Goal: Complete application form

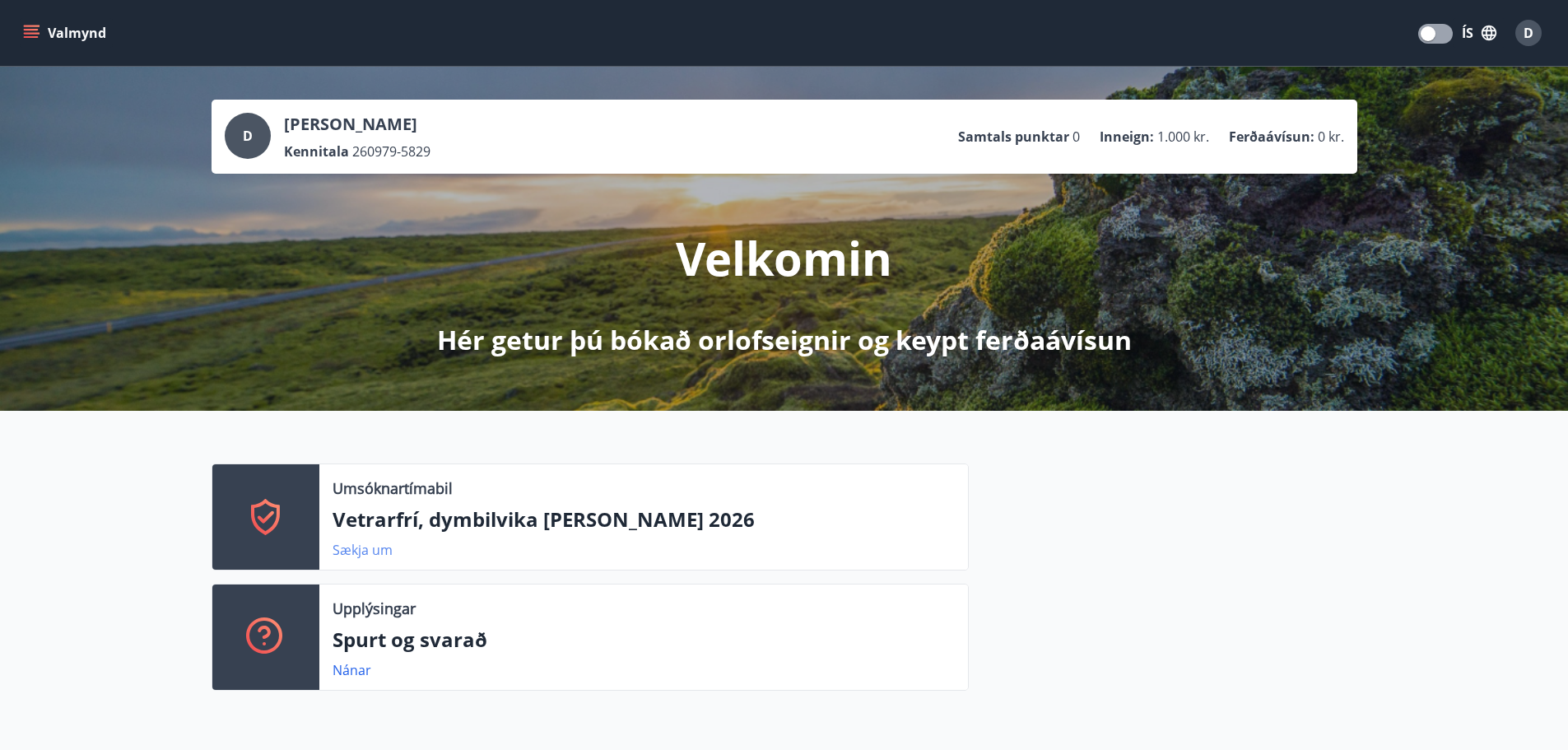
click at [348, 553] on link "Sækja um" at bounding box center [362, 549] width 60 height 18
click at [374, 553] on link "Sækja um" at bounding box center [362, 549] width 60 height 18
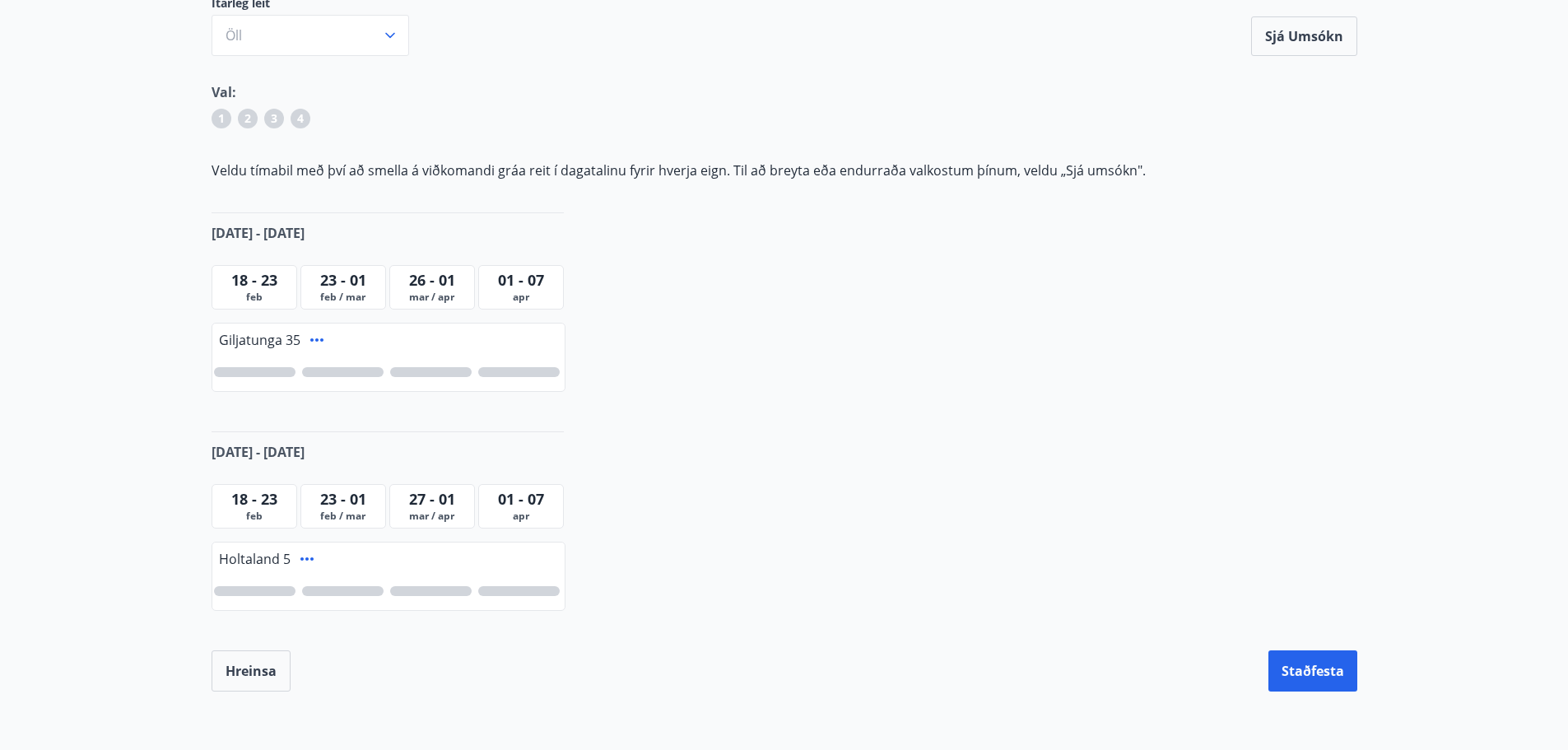
scroll to position [247, 0]
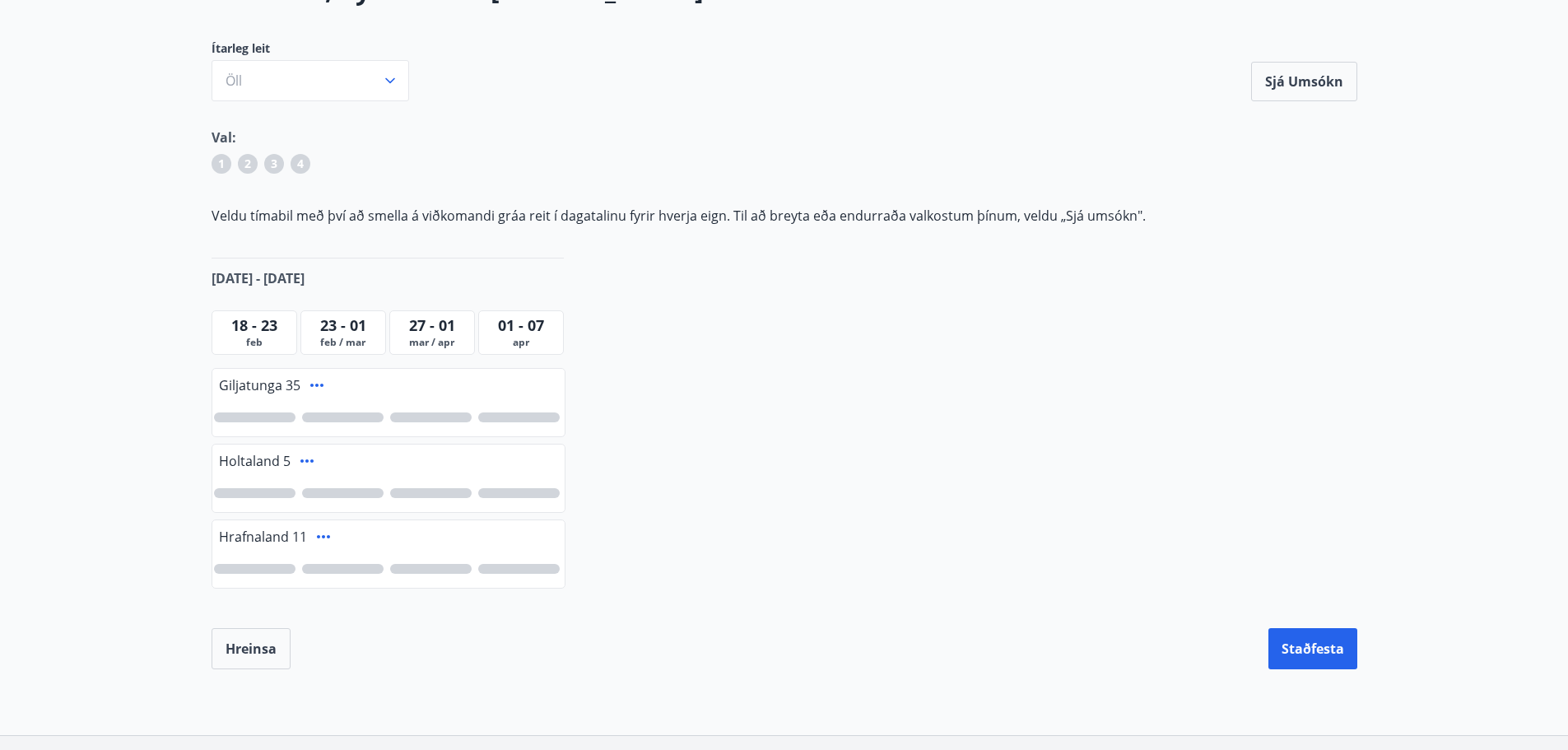
scroll to position [165, 0]
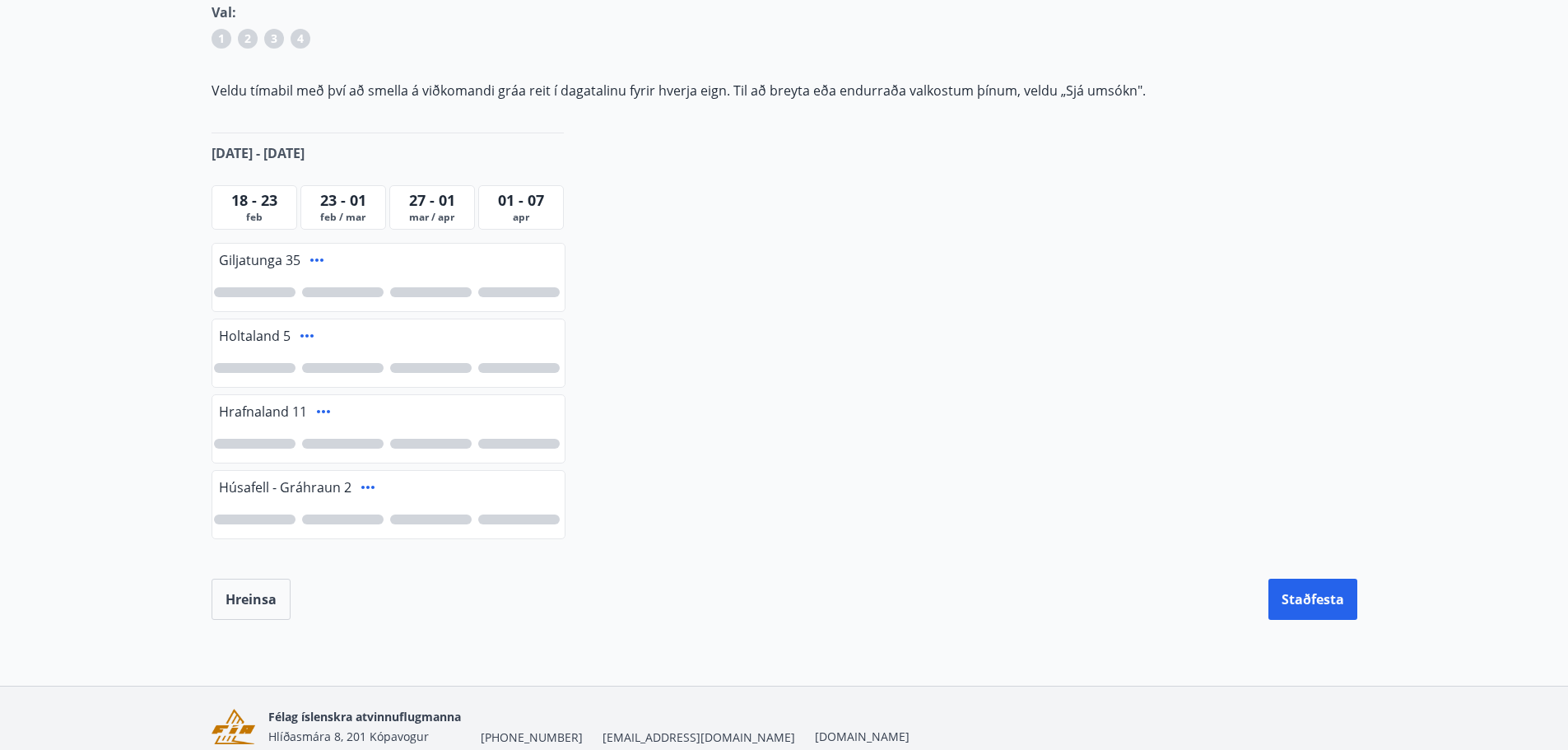
scroll to position [165, 0]
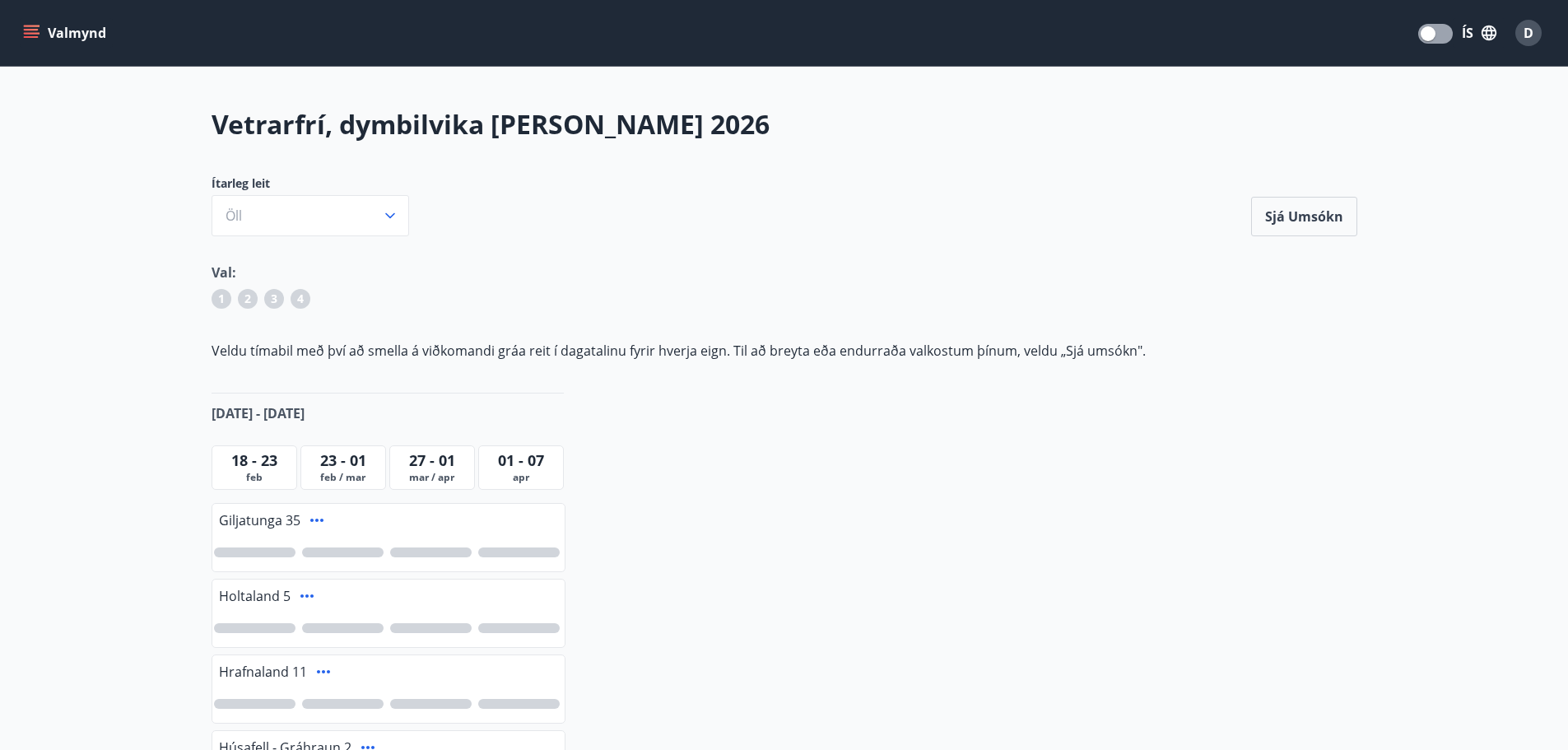
click at [70, 27] on button "Valmynd" at bounding box center [66, 33] width 93 height 29
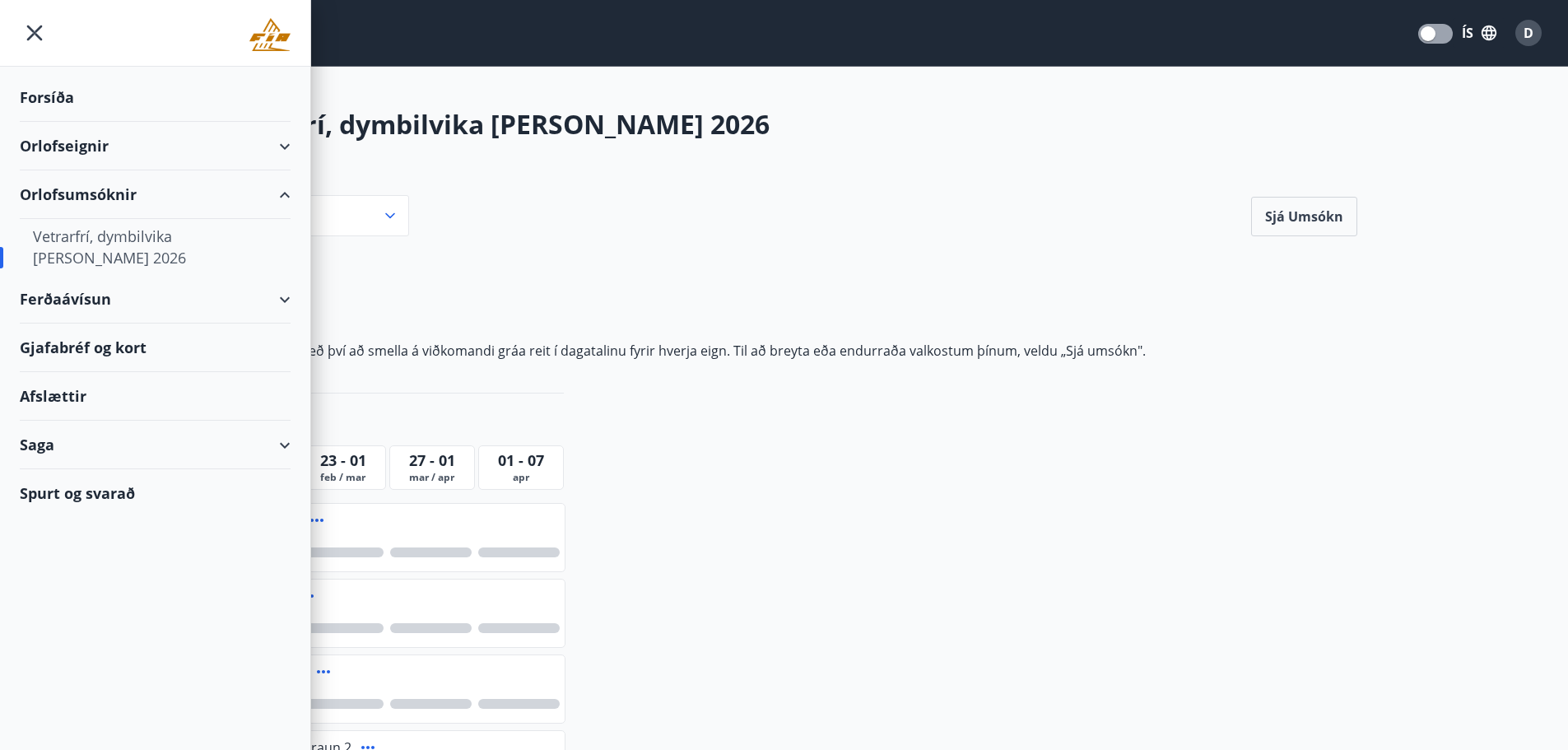
click at [56, 92] on div "Forsíða" at bounding box center [155, 97] width 271 height 49
